Goal: Information Seeking & Learning: Learn about a topic

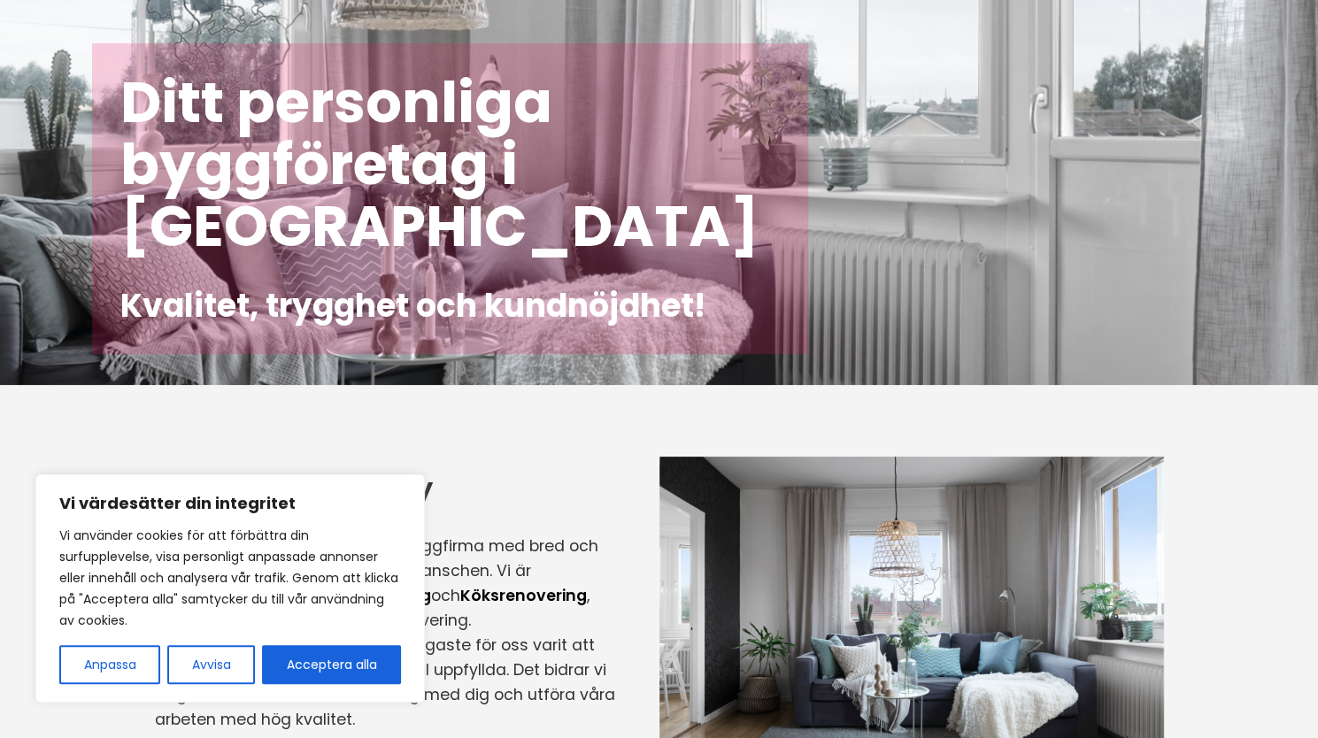
scroll to position [97, 0]
click at [321, 670] on button "Acceptera alla" at bounding box center [331, 664] width 139 height 39
checkbox input "true"
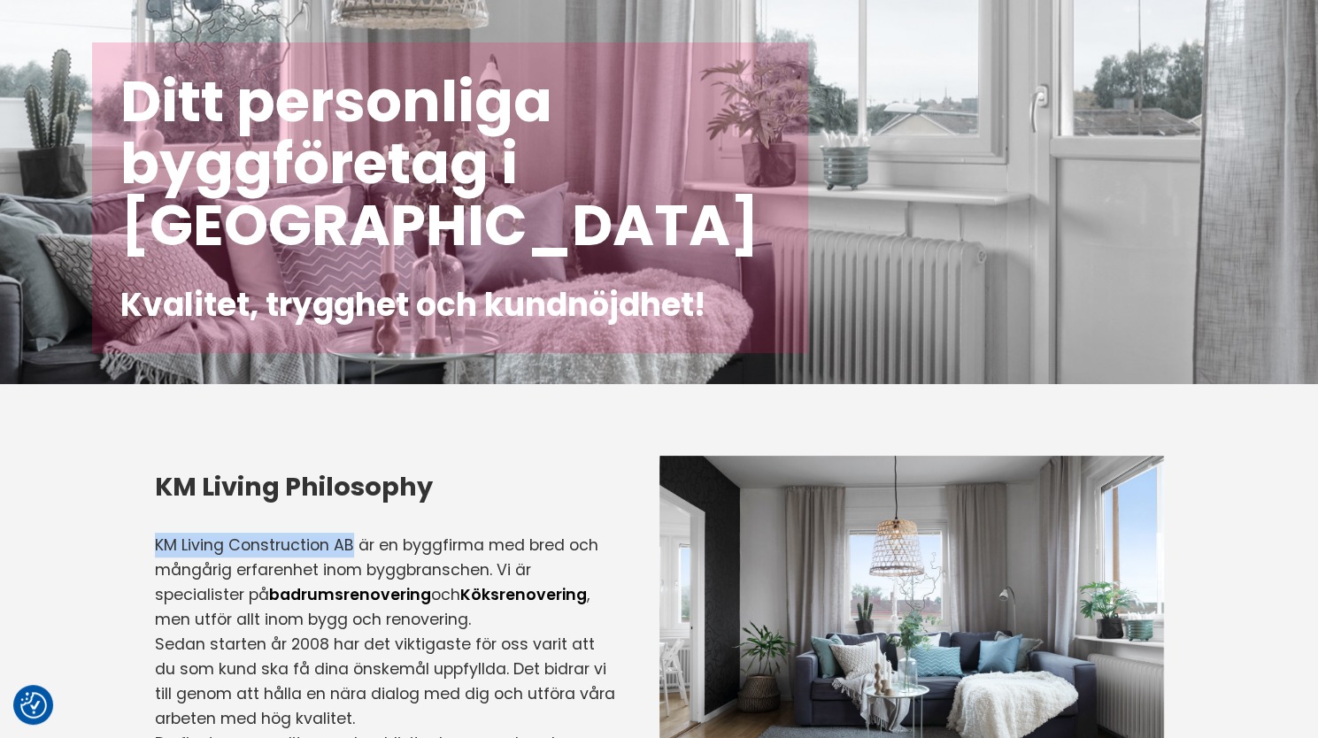
drag, startPoint x: 355, startPoint y: 546, endPoint x: 158, endPoint y: 539, distance: 197.6
click at [158, 539] on p "KM Living Construction AB är en byggfirma med bred och mångårig erfarenhet inom…" at bounding box center [385, 582] width 460 height 99
copy p "KM Living Construction AB"
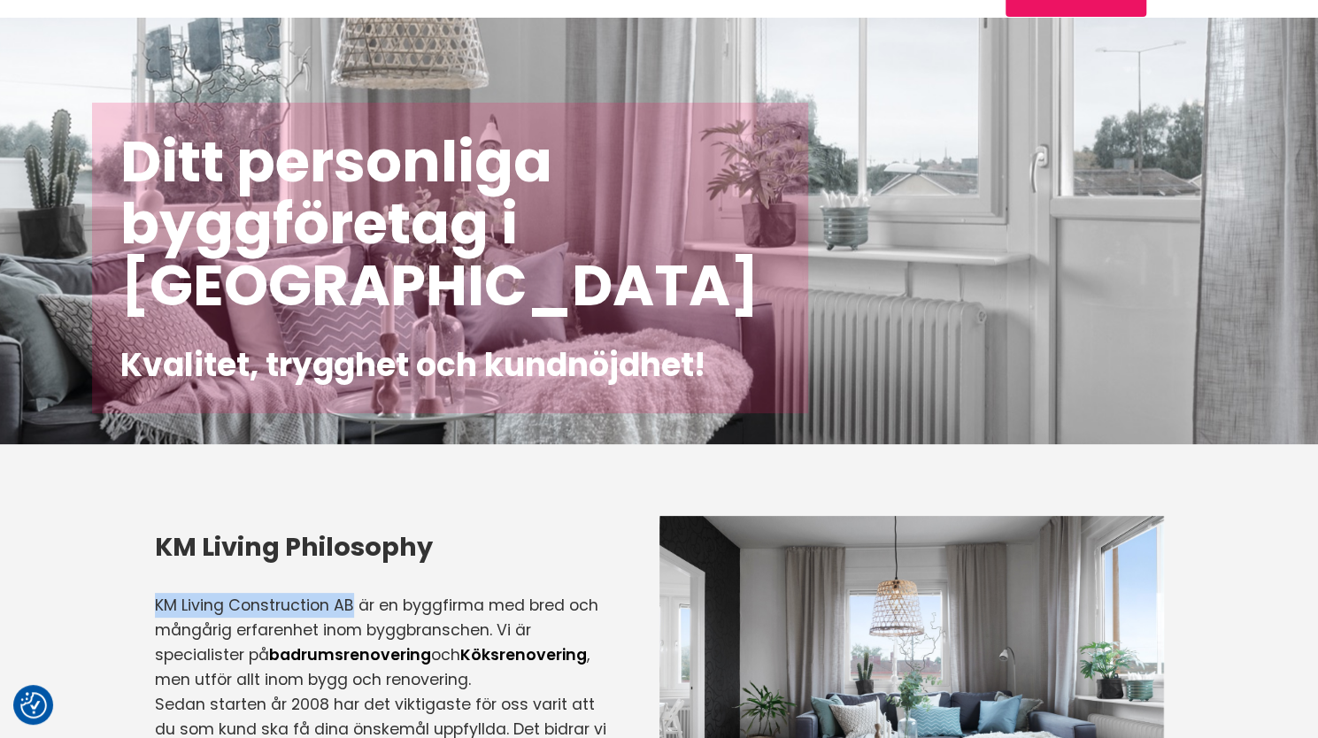
scroll to position [0, 0]
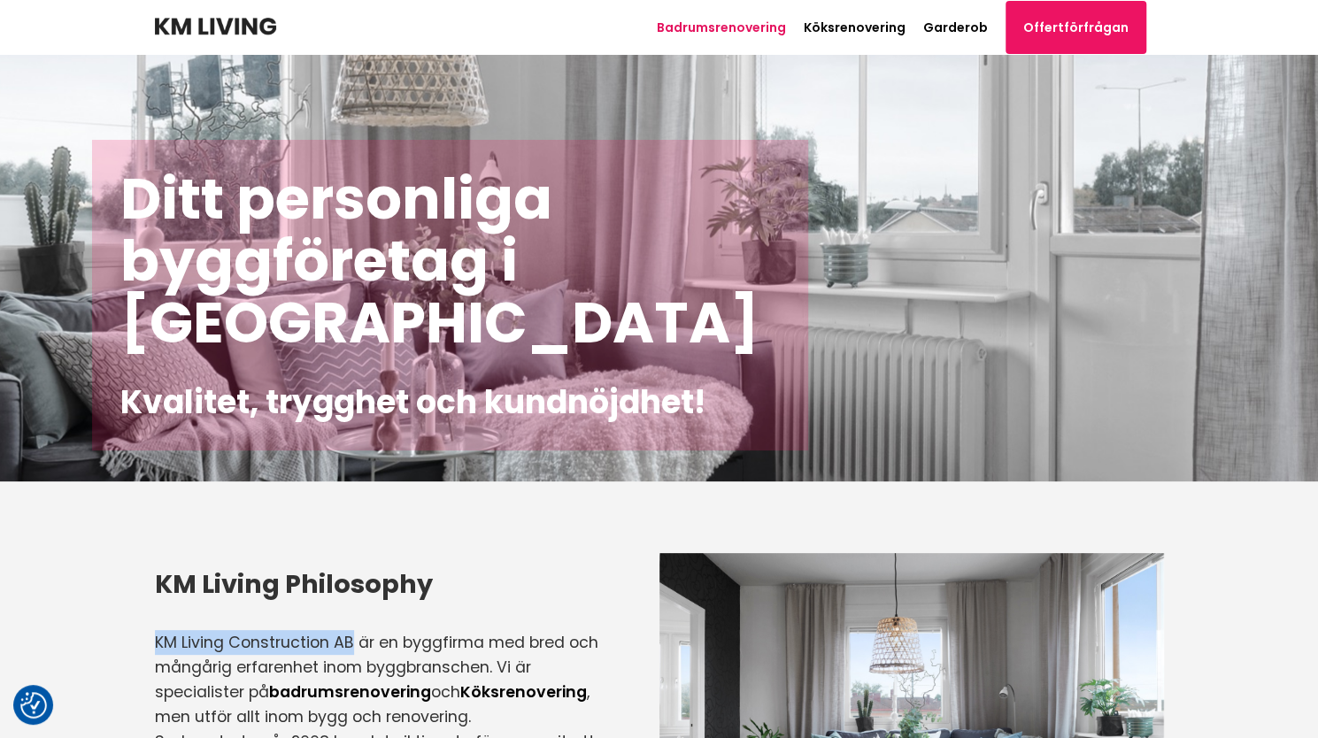
click at [740, 31] on link "Badrumsrenovering" at bounding box center [721, 28] width 129 height 18
